Goal: Find specific page/section: Find specific page/section

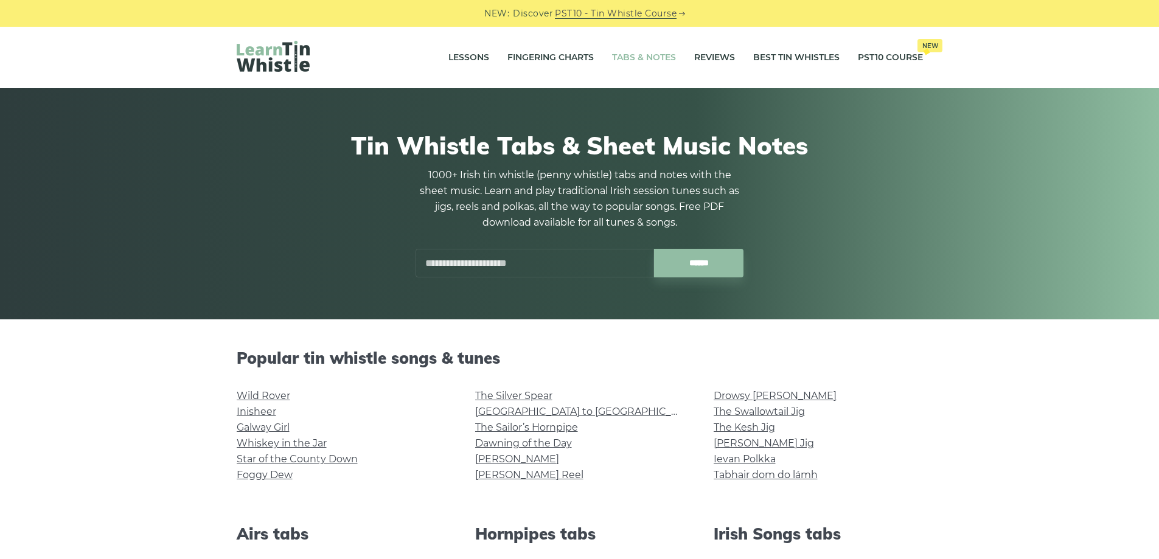
click at [510, 255] on input "text" at bounding box center [535, 263] width 238 height 29
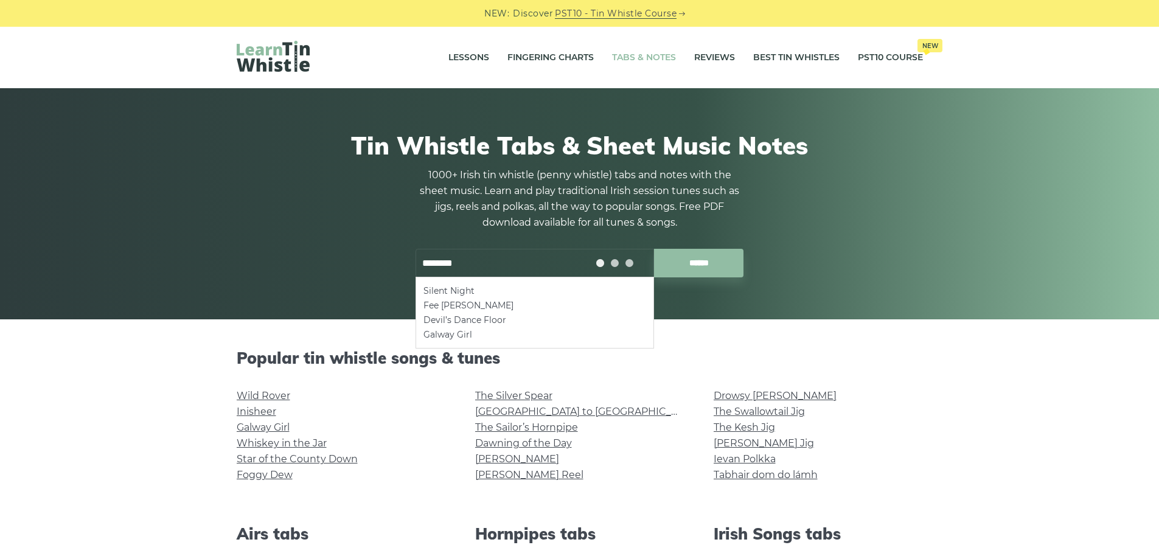
click at [654, 249] on input "******" at bounding box center [698, 263] width 89 height 29
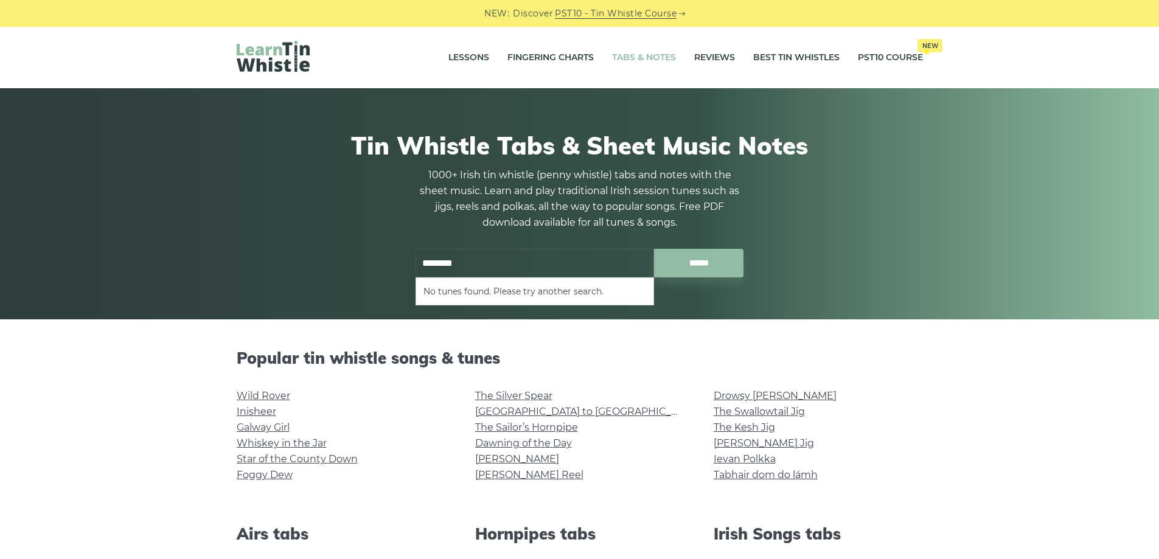
drag, startPoint x: 481, startPoint y: 270, endPoint x: 318, endPoint y: 250, distance: 164.2
click at [318, 251] on div "Tin Whistle Tabs & Sheet Music Notes 1000+ Irish tin whistle ([PERSON_NAME] whi…" at bounding box center [580, 204] width 686 height 205
type input "*"
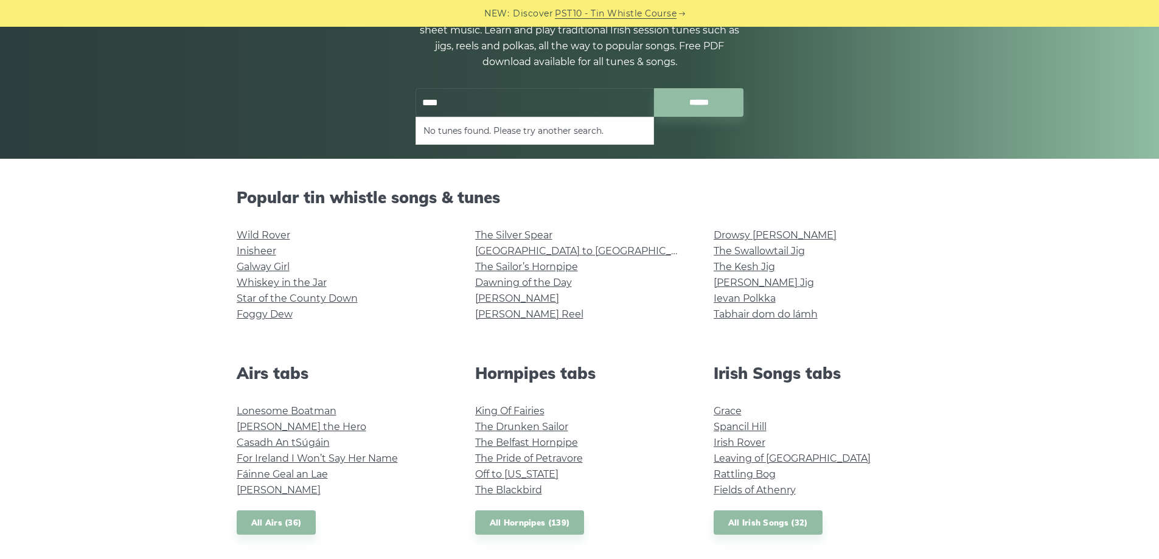
scroll to position [183, 0]
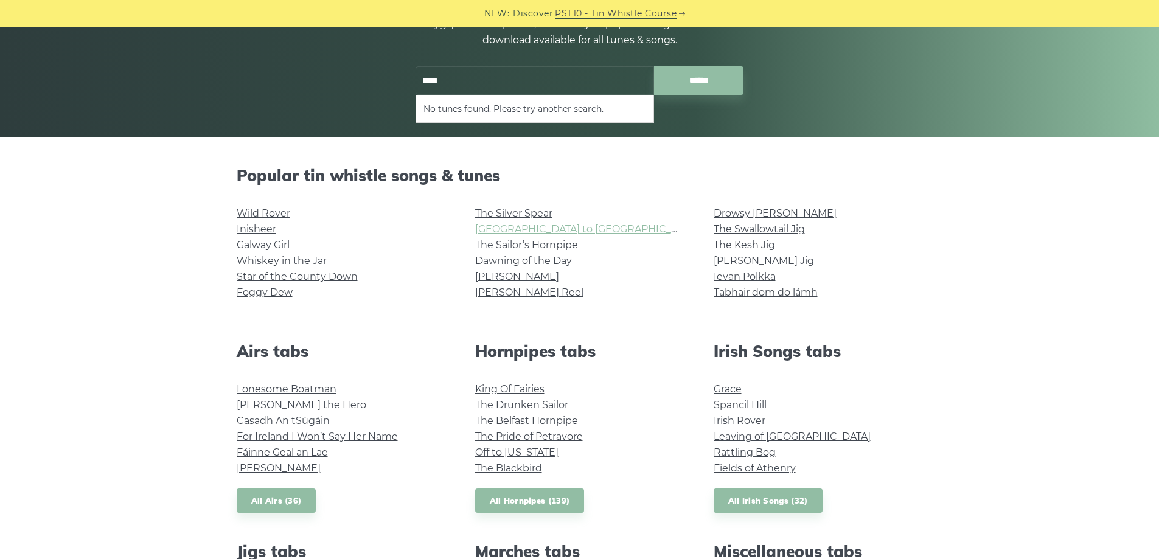
type input "****"
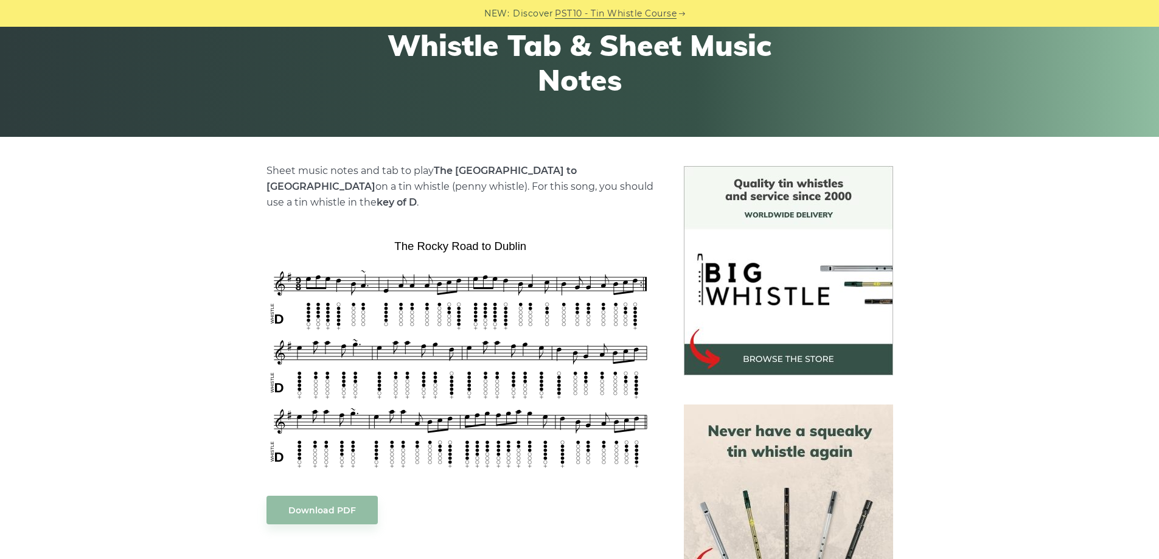
scroll to position [243, 0]
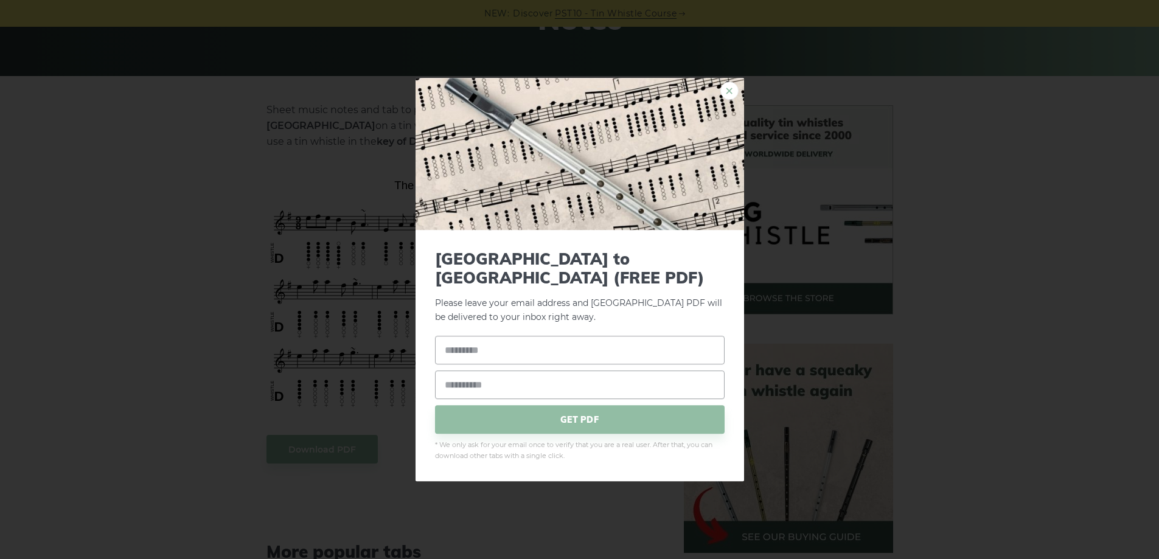
click at [726, 100] on link "×" at bounding box center [729, 91] width 18 height 18
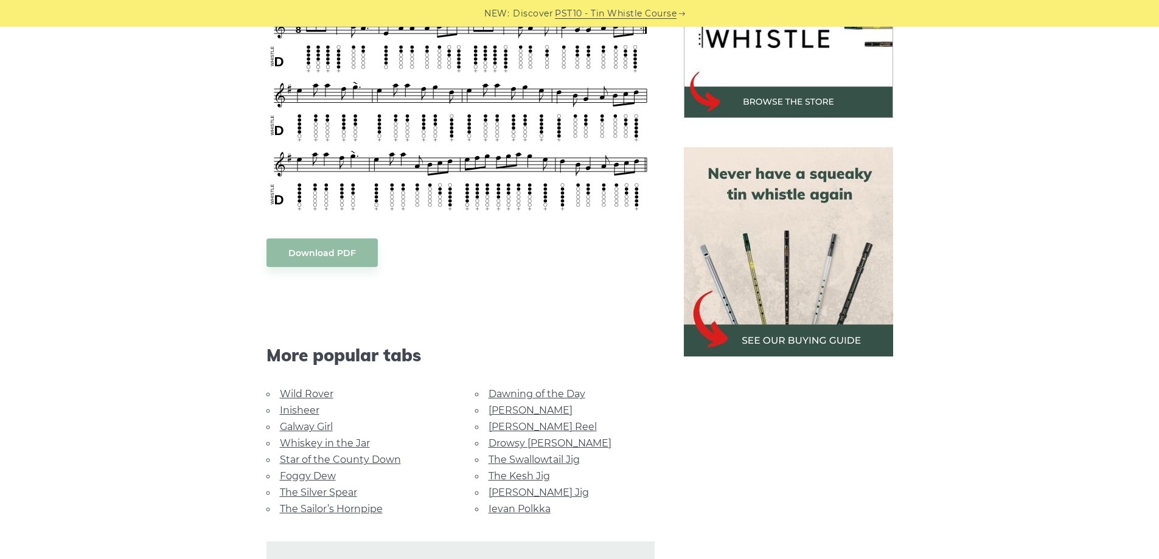
scroll to position [487, 0]
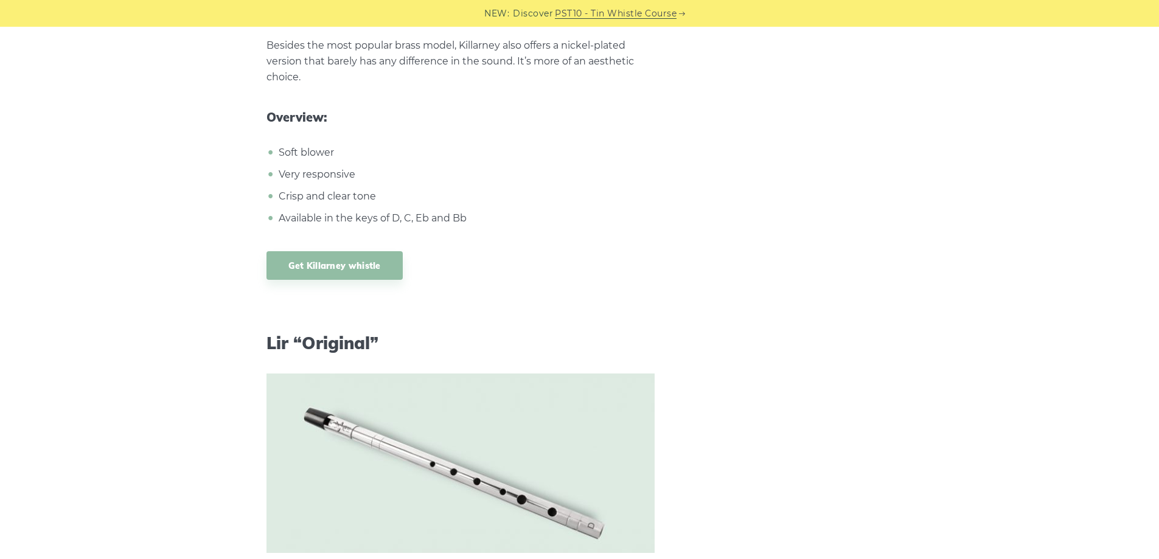
scroll to position [8213, 0]
